Goal: Task Accomplishment & Management: Complete application form

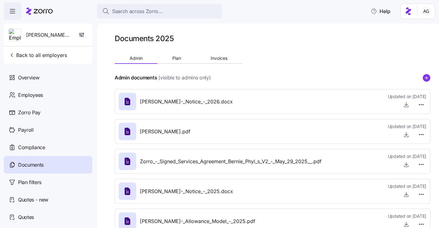
click at [172, 9] on div "Search across Zorro..." at bounding box center [159, 11] width 115 height 8
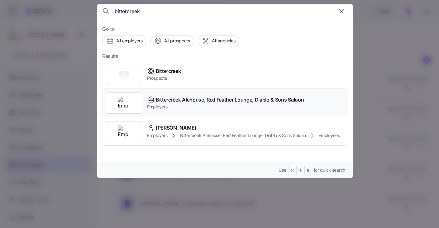
type input "bittercreek"
click at [184, 100] on span "Bittercreek Alehouse, Red Feather Lounge, Diablo & Sons Saloon" at bounding box center [230, 100] width 148 height 8
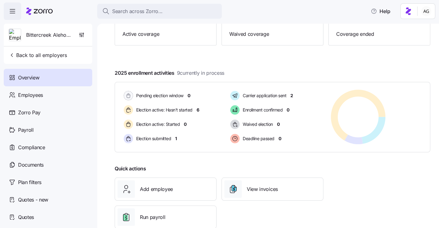
scroll to position [89, 0]
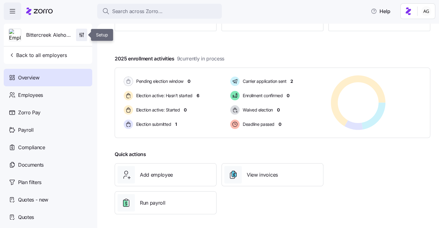
click at [76, 37] on span "button" at bounding box center [81, 35] width 11 height 12
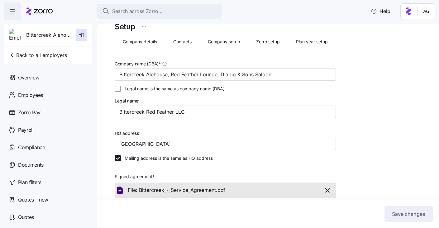
scroll to position [2, 0]
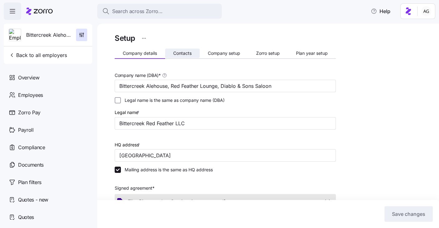
click at [182, 51] on span "Contacts" at bounding box center [182, 53] width 18 height 4
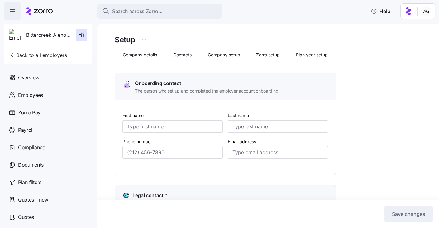
type input "[PERSON_NAME]"
type input "[EMAIL_ADDRESS][DOMAIN_NAME]"
type input "[PERSON_NAME]"
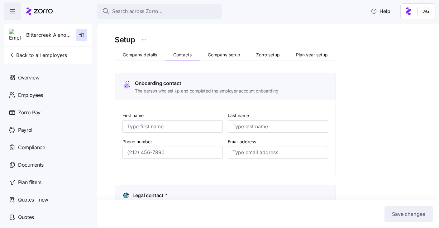
type input "[EMAIL_ADDRESS][DOMAIN_NAME]"
type input "[PERSON_NAME]"
type input "[EMAIL_ADDRESS][DOMAIN_NAME]"
type input "[PERSON_NAME]"
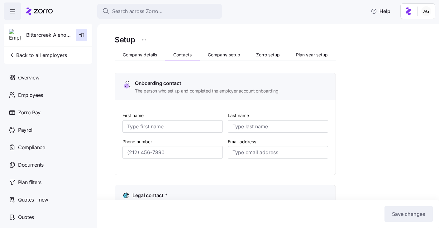
type input "[PERSON_NAME]"
type input "[EMAIL_ADDRESS][DOMAIN_NAME]"
type input "[PHONE_NUMBER]"
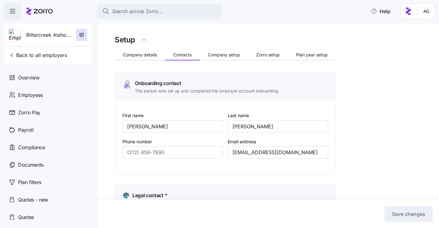
type input "[PHONE_NUMBER]"
click at [36, 95] on span "Employees" at bounding box center [30, 95] width 25 height 8
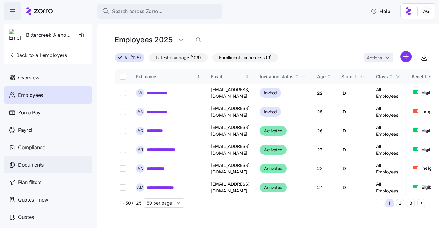
click at [23, 164] on span "Documents" at bounding box center [31, 165] width 26 height 8
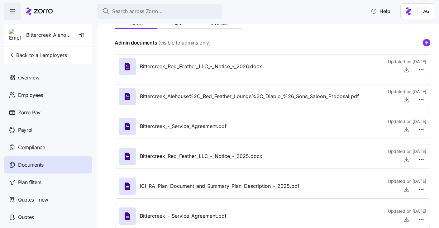
scroll to position [39, 0]
